Goal: Transaction & Acquisition: Purchase product/service

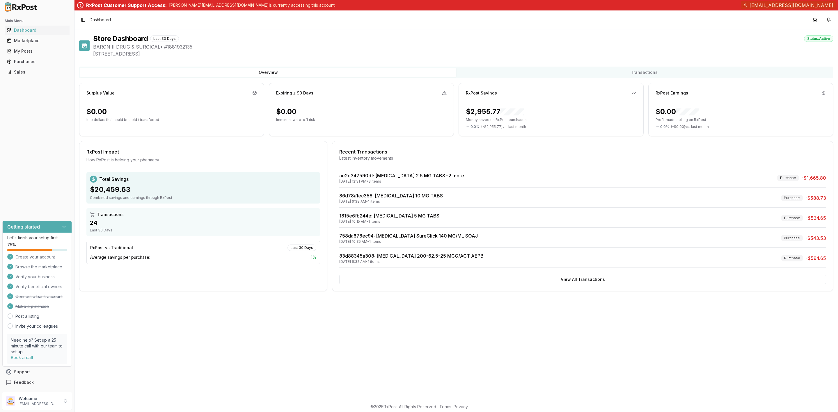
click at [813, 18] on button at bounding box center [814, 19] width 9 height 9
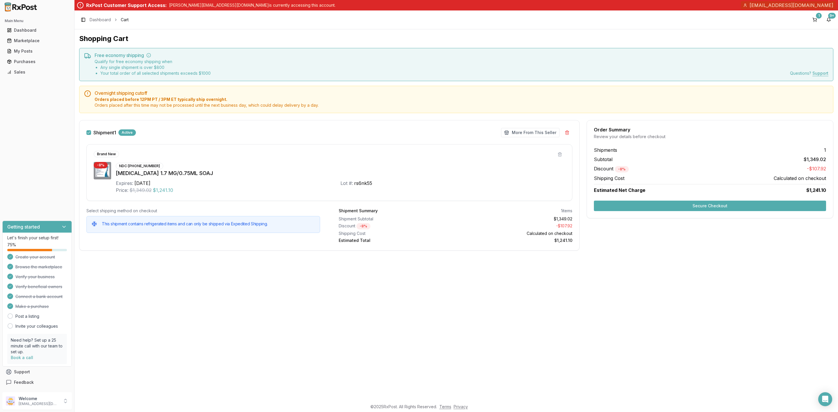
click at [660, 204] on button "Secure Checkout" at bounding box center [710, 206] width 232 height 10
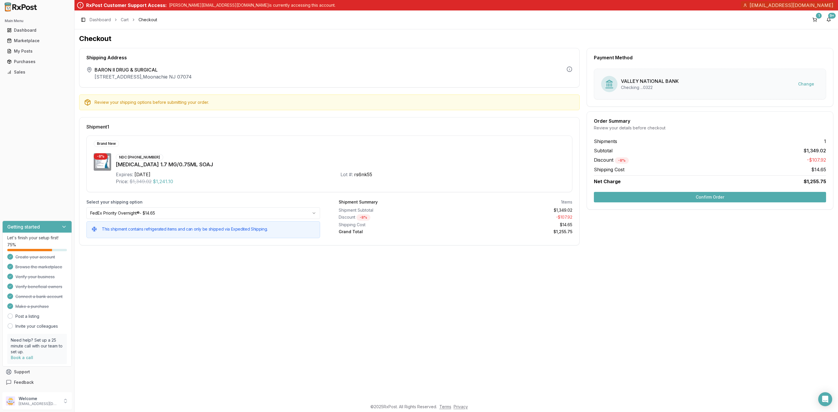
click at [663, 195] on button "Confirm Order" at bounding box center [710, 197] width 232 height 10
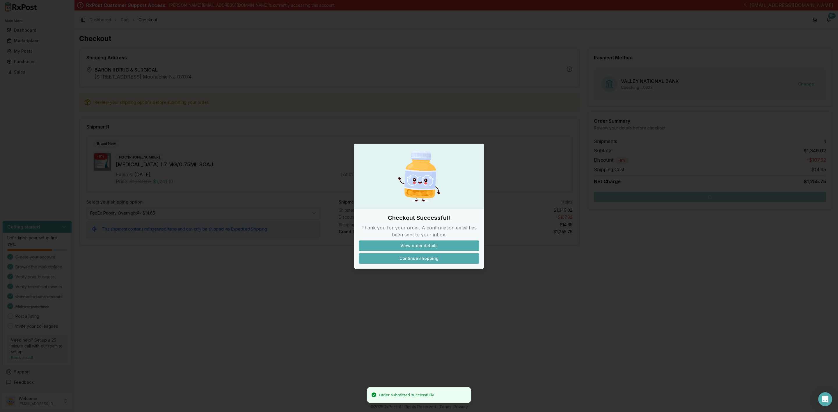
click at [425, 258] on button "Continue shopping" at bounding box center [419, 258] width 120 height 10
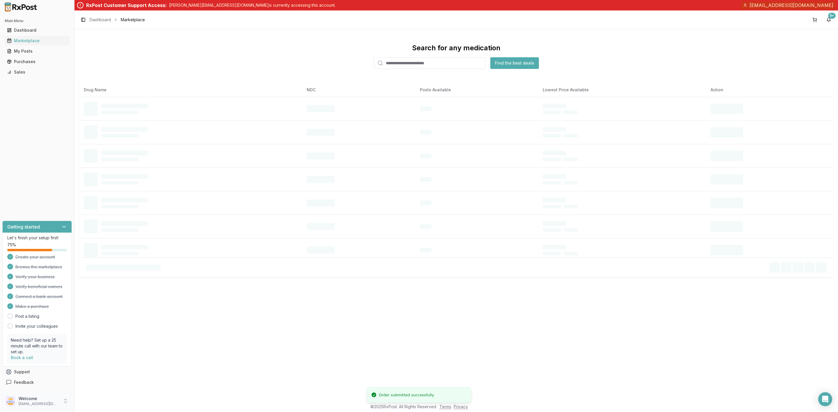
click at [40, 402] on p "[EMAIL_ADDRESS][DOMAIN_NAME]" at bounding box center [39, 404] width 40 height 5
click at [105, 401] on span "Sign Out" at bounding box center [105, 402] width 55 height 6
